Goal: Information Seeking & Learning: Learn about a topic

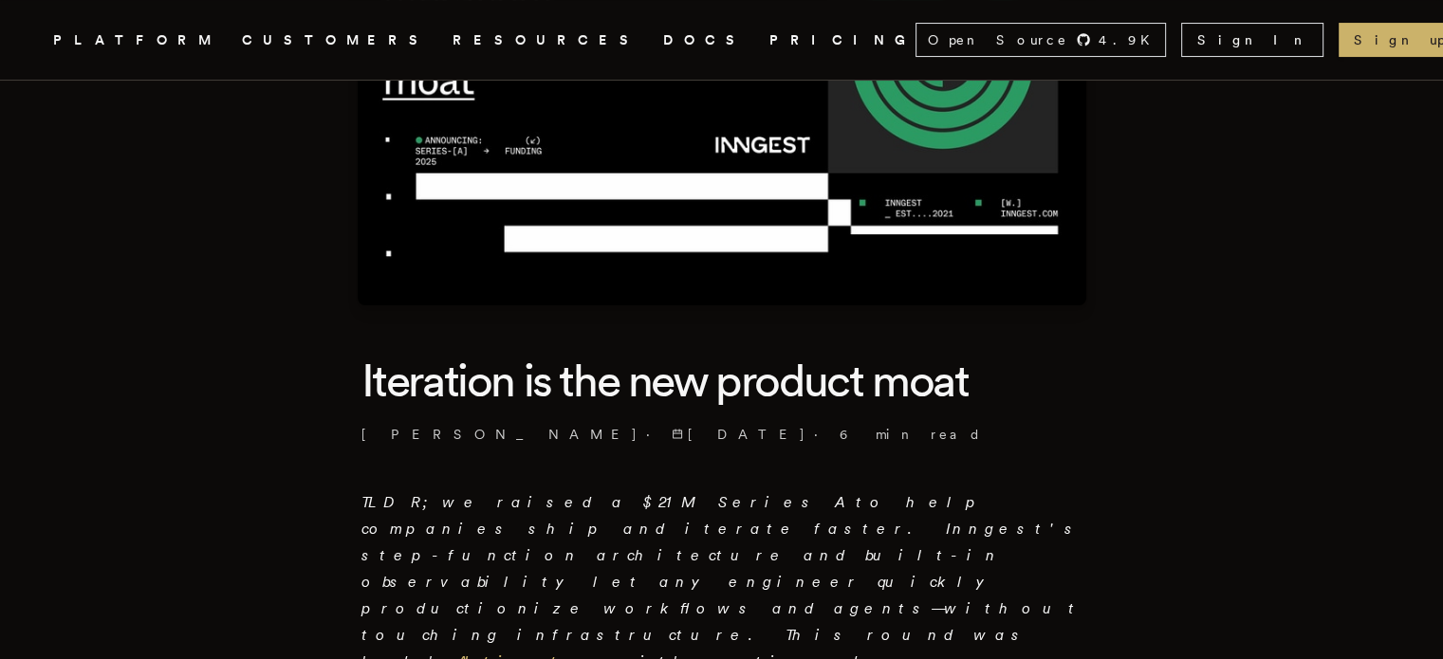
scroll to position [474, 0]
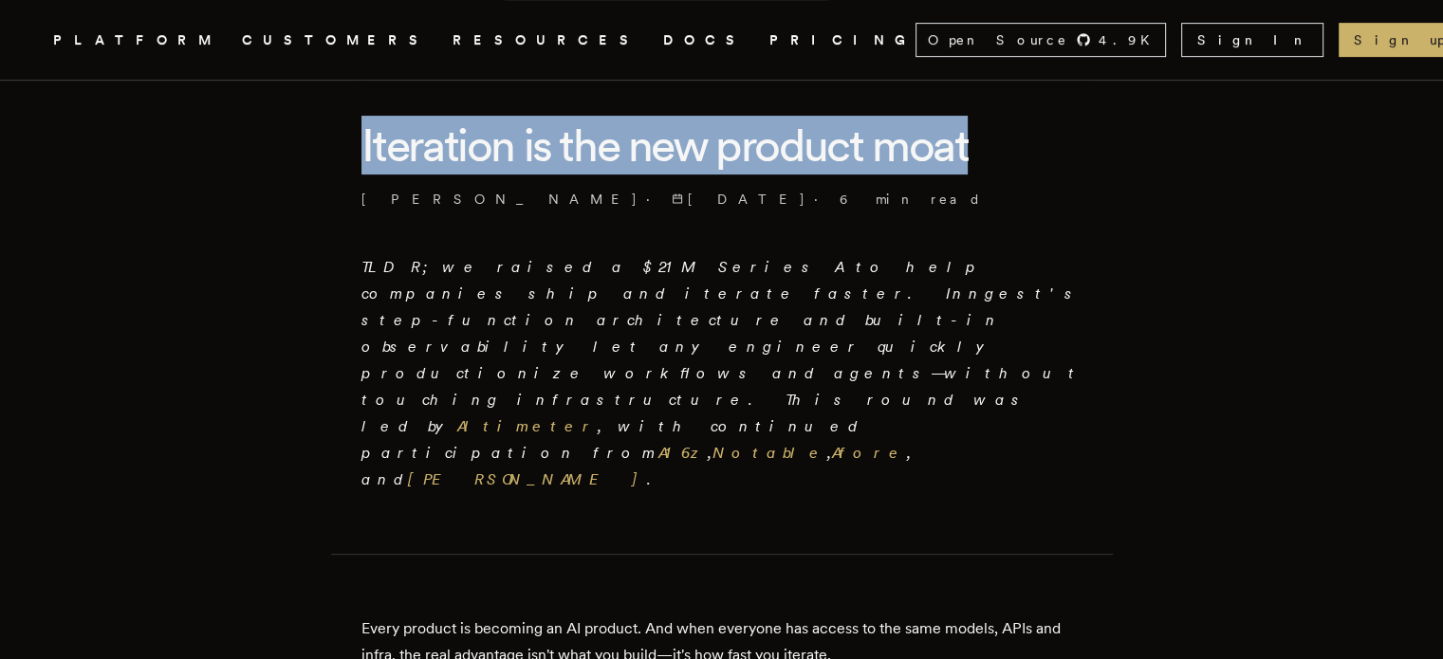
drag, startPoint x: 365, startPoint y: 143, endPoint x: 1034, endPoint y: 144, distance: 668.7
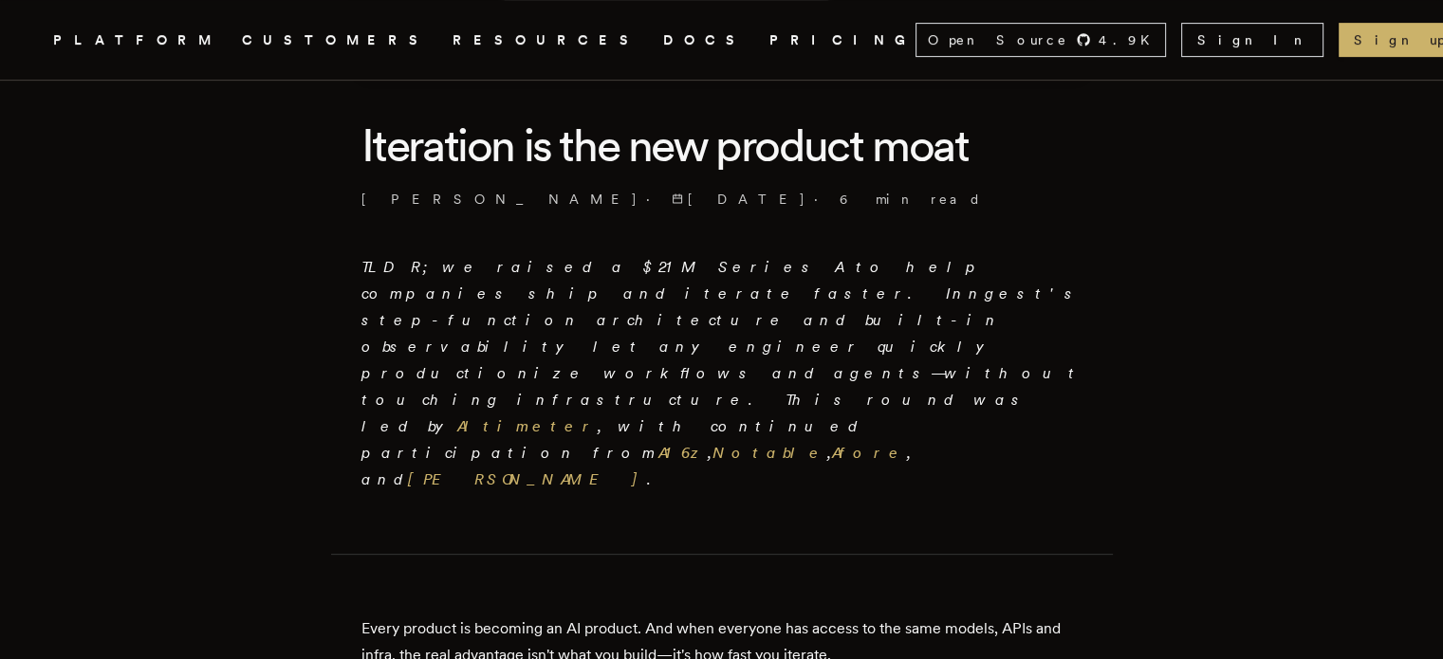
click at [1021, 200] on p "[PERSON_NAME] · [DATE] · 6 min read" at bounding box center [721, 199] width 721 height 19
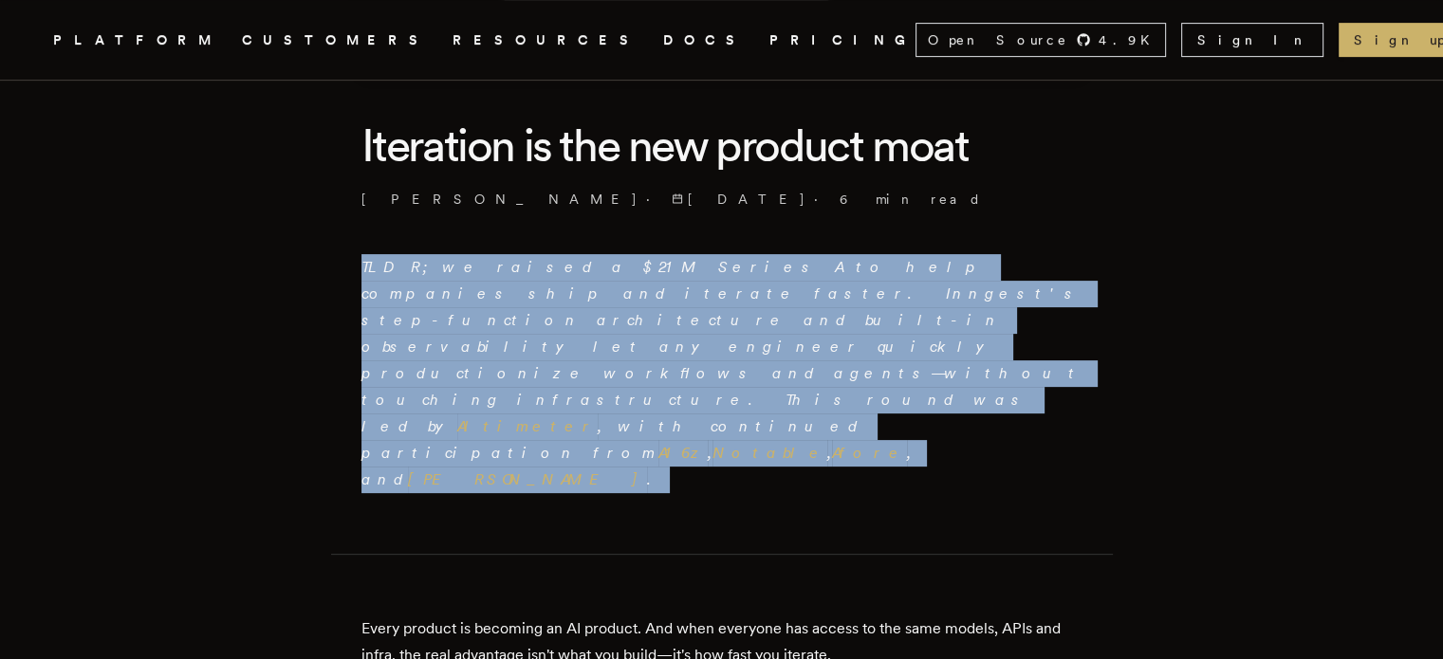
drag, startPoint x: 367, startPoint y: 271, endPoint x: 660, endPoint y: 346, distance: 302.5
click at [673, 356] on p "TLDR; we raised a $21M Series A to help companies ship and iterate faster. Inng…" at bounding box center [721, 373] width 721 height 239
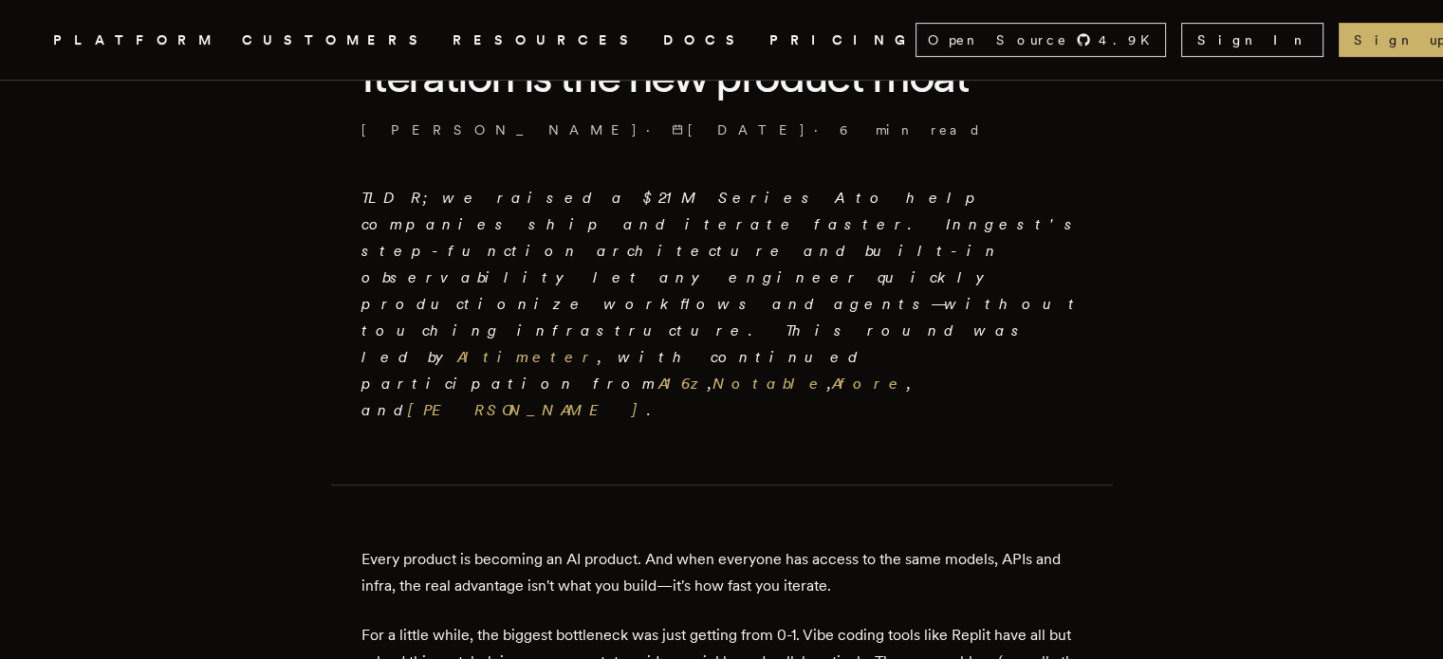
scroll to position [759, 0]
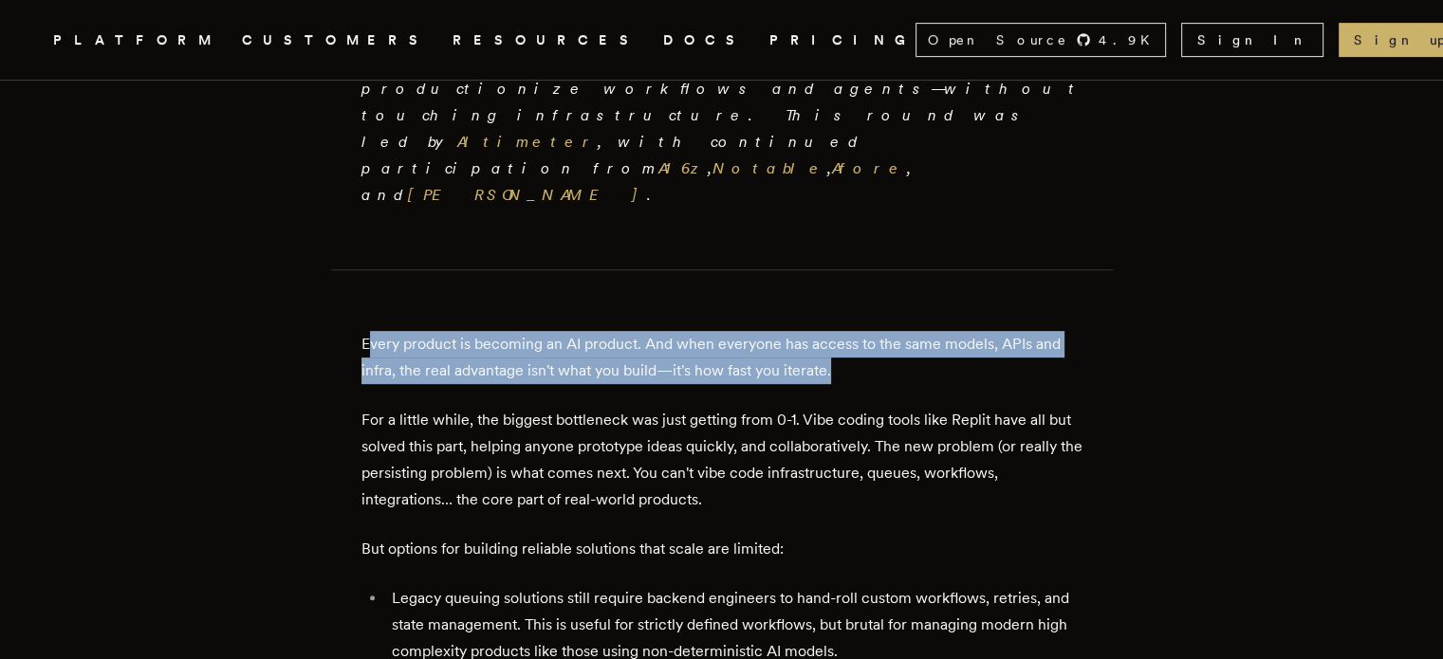
drag, startPoint x: 383, startPoint y: 208, endPoint x: 918, endPoint y: 238, distance: 535.8
click at [918, 331] on p "Every product is becoming an AI product. And when everyone has access to the sa…" at bounding box center [721, 357] width 721 height 53
click at [921, 331] on p "Every product is becoming an AI product. And when everyone has access to the sa…" at bounding box center [721, 357] width 721 height 53
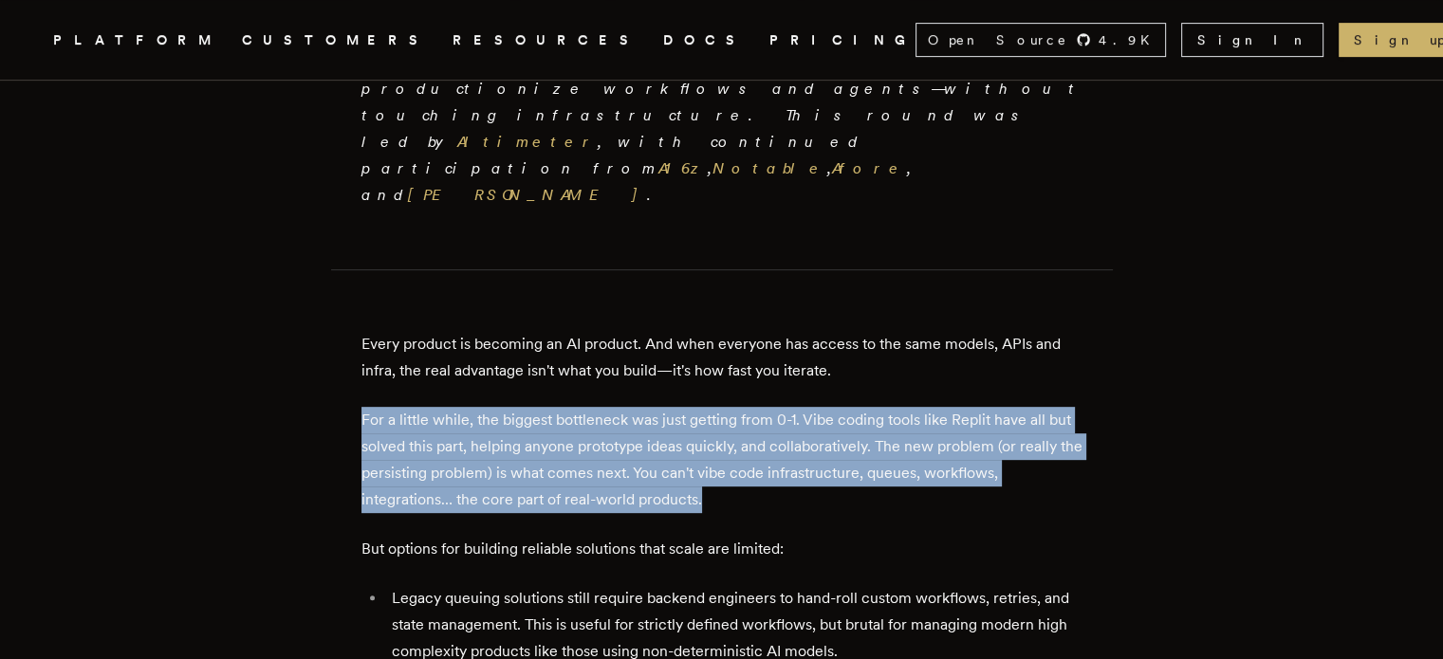
drag, startPoint x: 369, startPoint y: 284, endPoint x: 735, endPoint y: 375, distance: 377.3
click at [726, 407] on p "For a little while, the biggest bottleneck was just getting from 0-1. Vibe codi…" at bounding box center [721, 460] width 721 height 106
click at [764, 407] on p "For a little while, the biggest bottleneck was just getting from 0-1. Vibe codi…" at bounding box center [721, 460] width 721 height 106
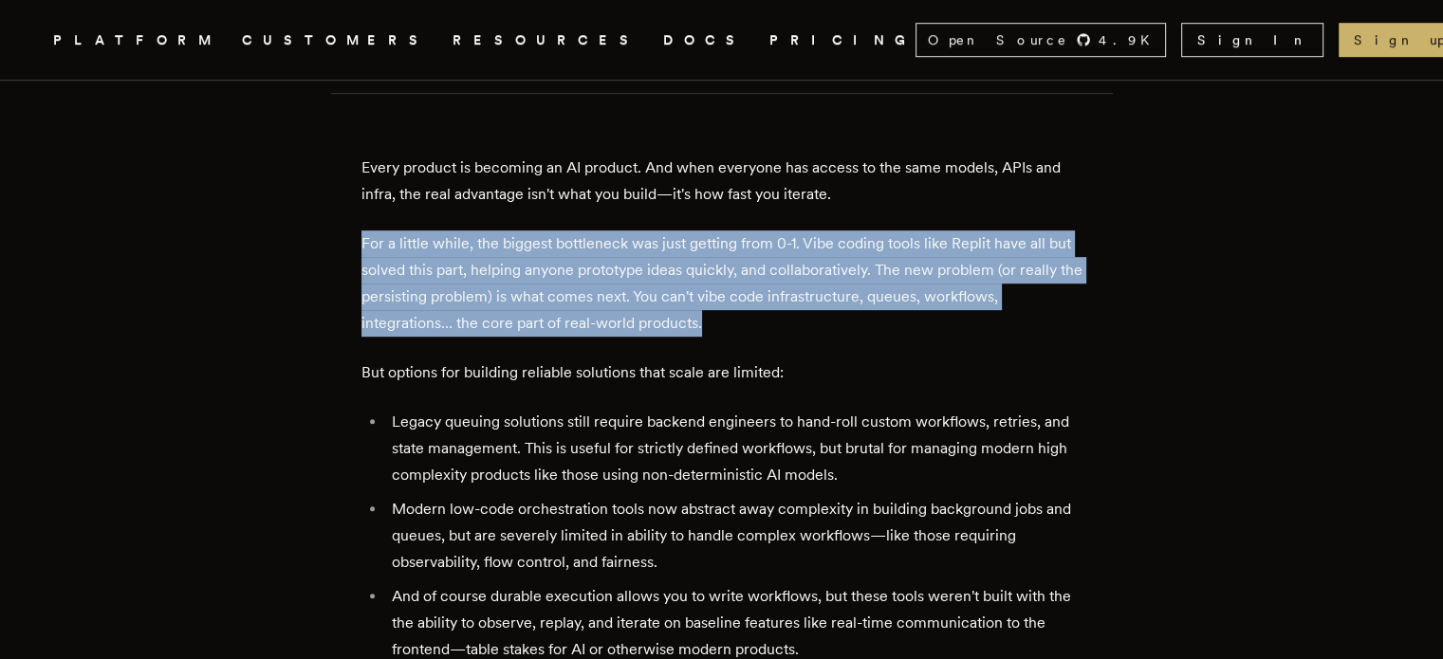
scroll to position [854, 0]
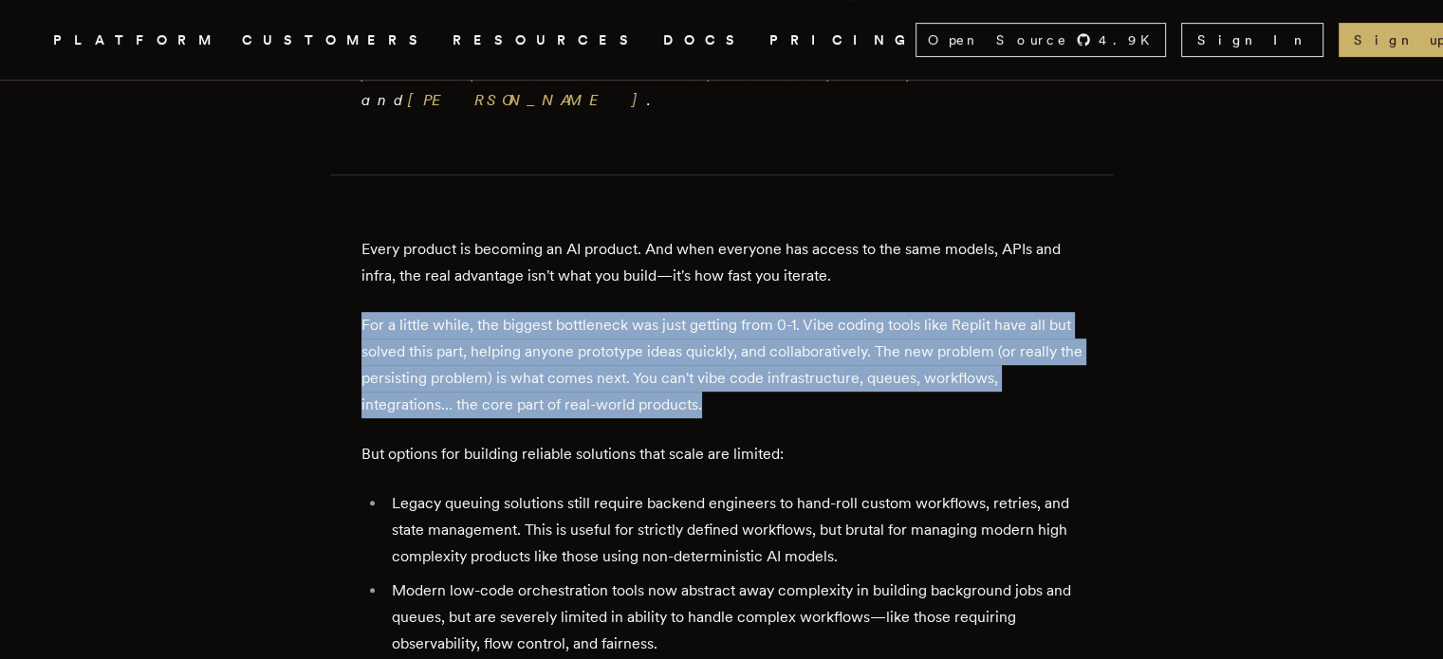
click at [535, 312] on p "For a little while, the biggest bottleneck was just getting from 0-1. Vibe codi…" at bounding box center [721, 365] width 721 height 106
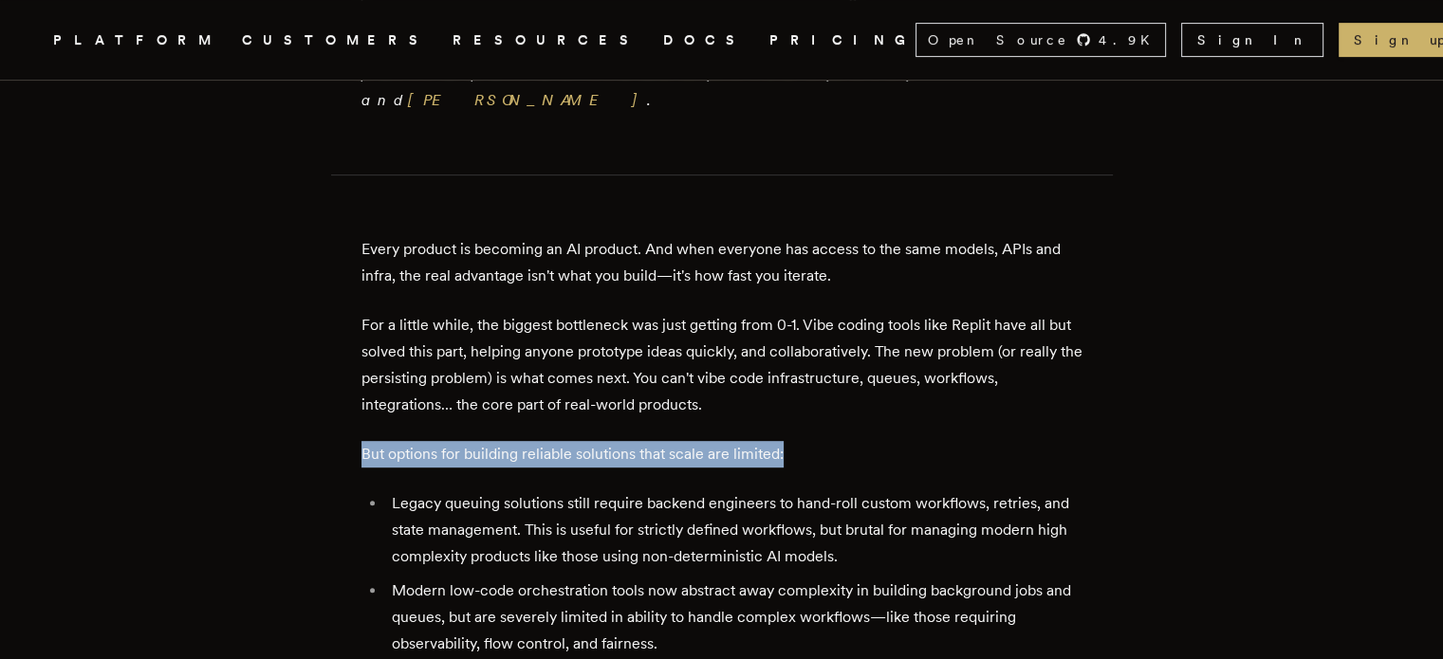
drag, startPoint x: 359, startPoint y: 316, endPoint x: 791, endPoint y: 317, distance: 432.5
click at [819, 441] on p "But options for building reliable solutions that scale are limited:" at bounding box center [721, 454] width 721 height 27
